Goal: Find specific page/section: Find specific page/section

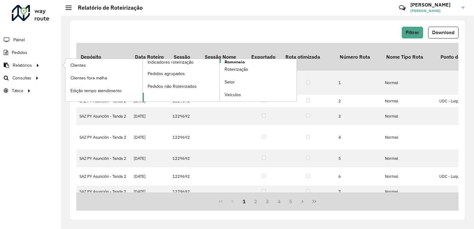
click at [239, 60] on span "Romaneio" at bounding box center [235, 62] width 20 height 7
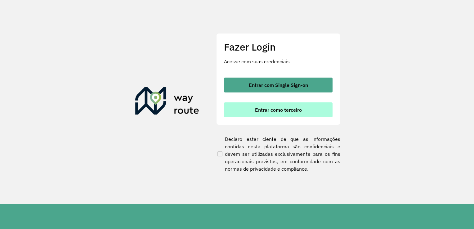
click at [268, 116] on button "Entrar como terceiro" at bounding box center [278, 109] width 109 height 15
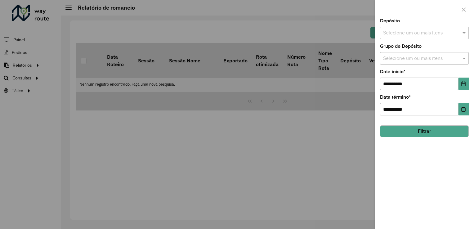
click at [335, 99] on div at bounding box center [237, 114] width 474 height 229
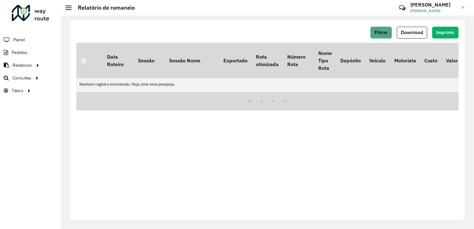
click at [236, 9] on hb-header "Relatório de romaneio Críticas? Dúvidas? Elogios? Sugestões? Entre em contato c…" at bounding box center [267, 8] width 413 height 16
